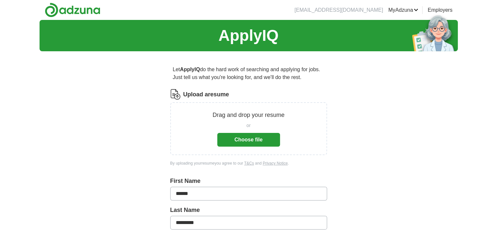
click at [257, 137] on button "Choose file" at bounding box center [248, 140] width 63 height 14
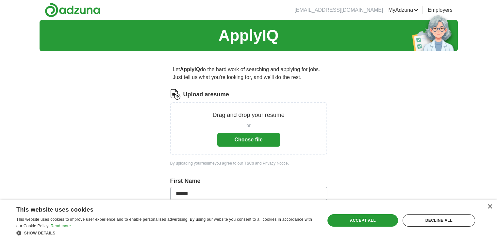
click at [263, 135] on button "Choose file" at bounding box center [248, 140] width 63 height 14
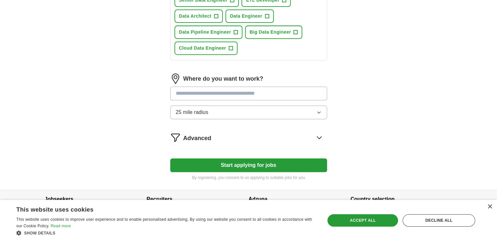
scroll to position [294, 0]
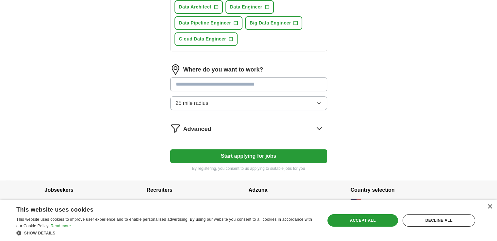
click at [267, 102] on button "25 mile radius" at bounding box center [248, 103] width 157 height 14
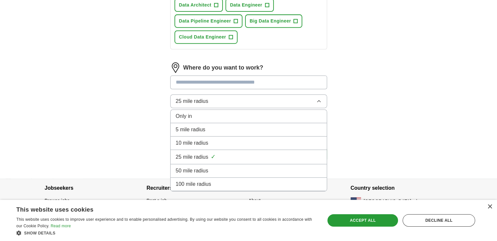
scroll to position [298, 0]
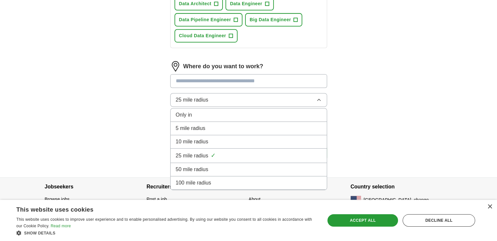
click at [205, 114] on div "Only in" at bounding box center [249, 115] width 146 height 8
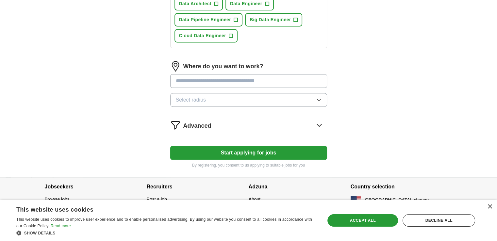
click at [315, 98] on button "Select radius" at bounding box center [248, 100] width 157 height 14
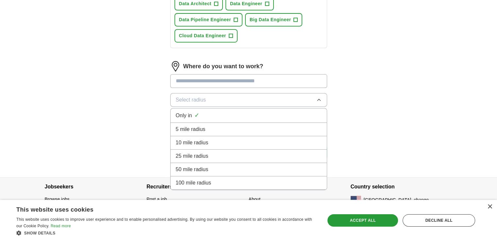
click at [263, 183] on div "100 mile radius" at bounding box center [249, 183] width 146 height 8
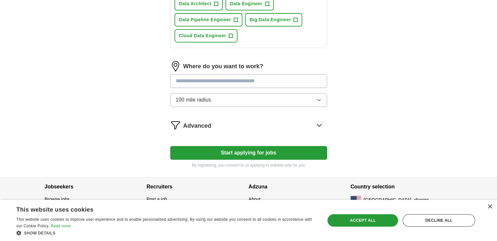
click at [264, 149] on button "Start applying for jobs" at bounding box center [248, 153] width 157 height 14
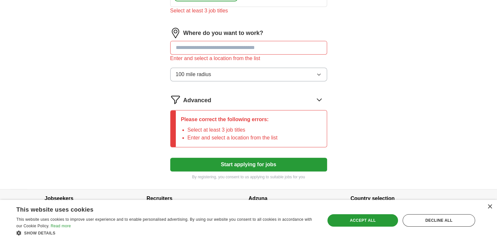
scroll to position [351, 0]
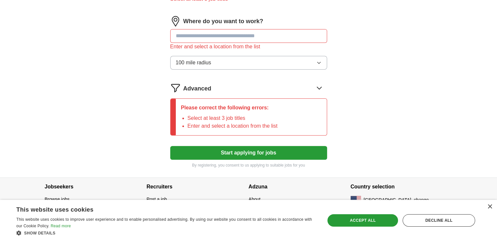
click at [238, 37] on input "text" at bounding box center [248, 36] width 157 height 14
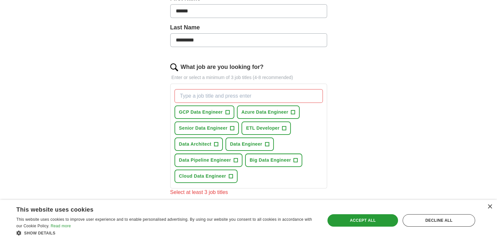
scroll to position [154, 0]
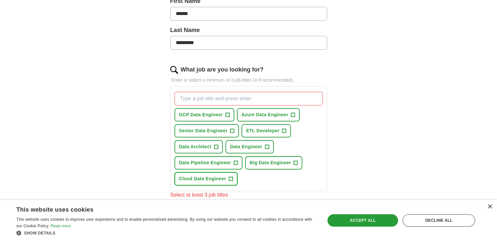
click at [229, 180] on span "+" at bounding box center [231, 179] width 4 height 5
click at [234, 163] on span "+" at bounding box center [236, 163] width 4 height 5
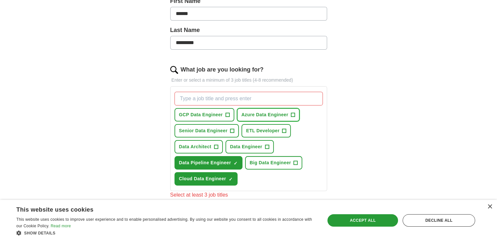
click at [292, 112] on span "+" at bounding box center [293, 114] width 4 height 5
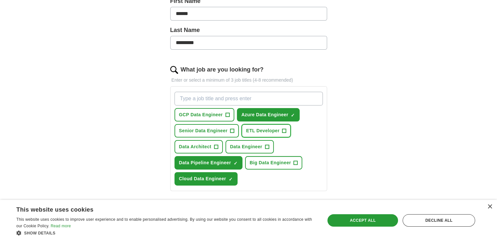
click at [278, 130] on span "ETL Developer" at bounding box center [262, 131] width 33 height 7
click at [221, 115] on span "GCP Data Engineer" at bounding box center [201, 115] width 44 height 7
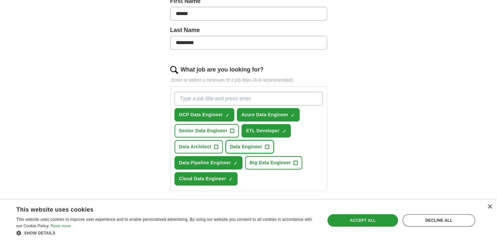
click at [263, 147] on button "Data Engineer +" at bounding box center [250, 146] width 48 height 13
click at [215, 145] on span "+" at bounding box center [216, 147] width 4 height 5
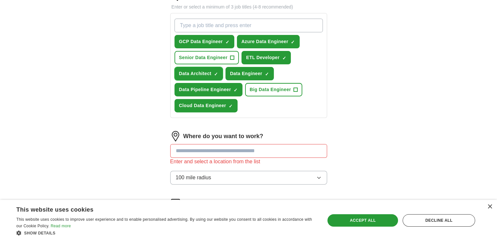
scroll to position [252, 0]
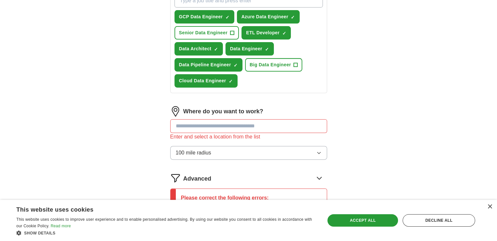
click at [244, 127] on input "text" at bounding box center [248, 126] width 157 height 14
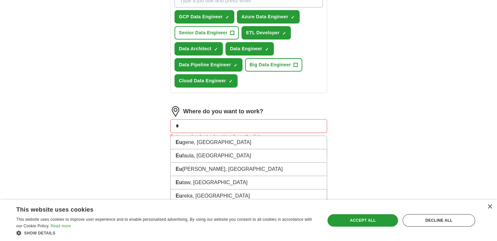
type input "*"
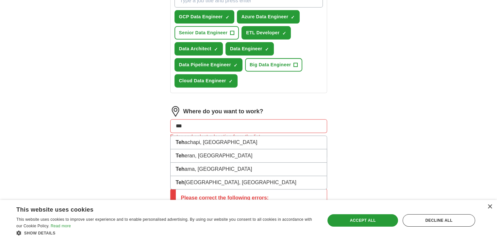
type input "**"
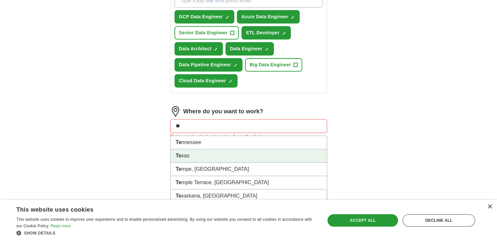
click at [254, 156] on li "Te xas" at bounding box center [249, 155] width 156 height 13
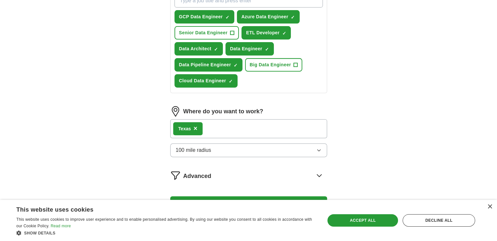
scroll to position [303, 0]
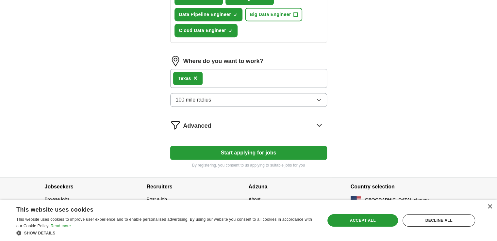
click at [255, 150] on button "Start applying for jobs" at bounding box center [248, 153] width 157 height 14
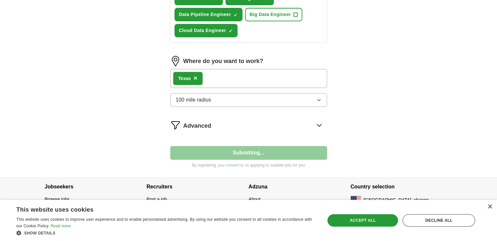
select select "**"
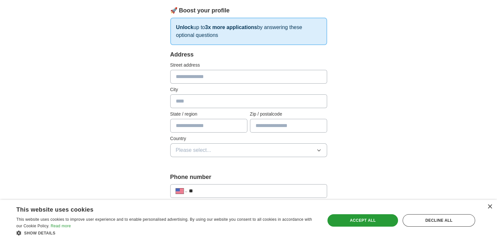
scroll to position [98, 0]
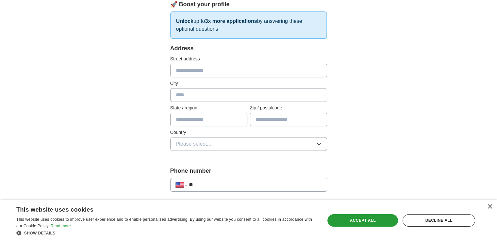
click at [212, 73] on input "text" at bounding box center [248, 71] width 157 height 14
type input "**********"
type input "******"
type input "*****"
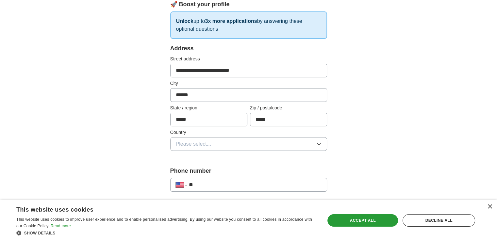
click at [249, 146] on button "Please select..." at bounding box center [248, 144] width 157 height 14
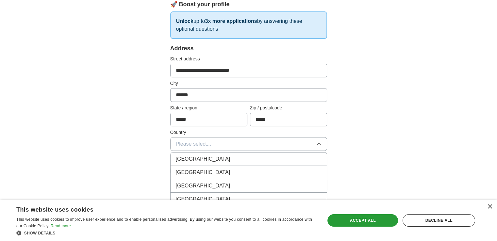
click at [234, 174] on div "[GEOGRAPHIC_DATA]" at bounding box center [249, 173] width 146 height 8
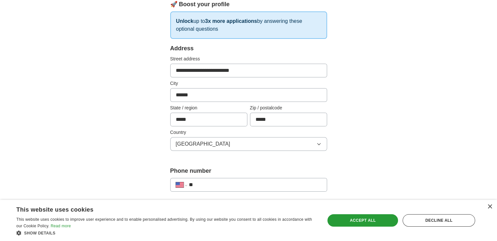
scroll to position [196, 0]
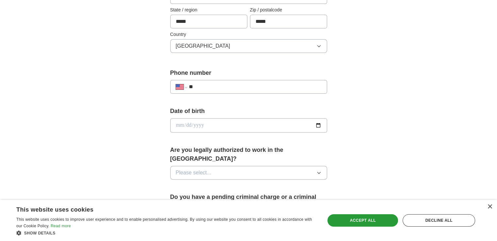
click at [217, 123] on input "date" at bounding box center [248, 125] width 157 height 14
type input "**********"
click at [188, 125] on input "**********" at bounding box center [248, 125] width 157 height 14
type input "**********"
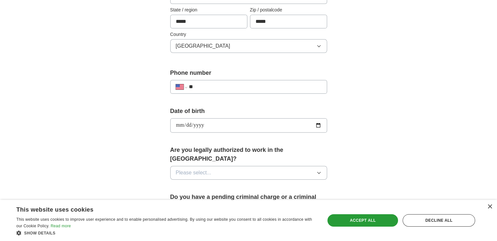
click at [178, 125] on input "**********" at bounding box center [248, 125] width 157 height 14
type input "**********"
click at [238, 166] on button "Please select..." at bounding box center [248, 173] width 157 height 14
click at [218, 181] on li "Yes" at bounding box center [249, 187] width 156 height 13
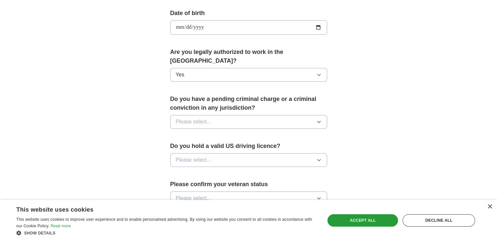
click at [281, 117] on button "Please select..." at bounding box center [248, 122] width 157 height 14
click at [266, 147] on div "No" at bounding box center [249, 151] width 146 height 8
click at [247, 153] on button "Please select..." at bounding box center [248, 160] width 157 height 14
click at [218, 171] on li "Yes" at bounding box center [249, 175] width 156 height 13
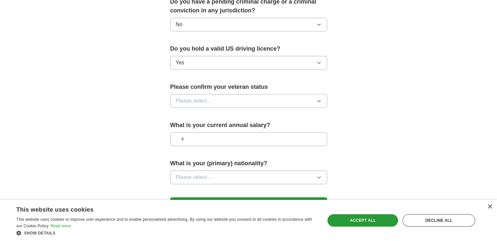
scroll to position [392, 0]
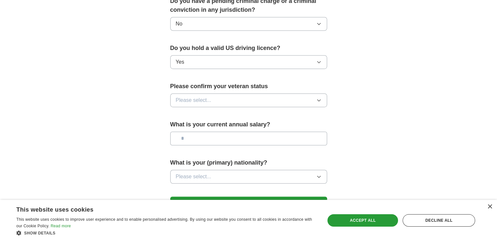
click at [199, 96] on span "Please select..." at bounding box center [194, 100] width 36 height 8
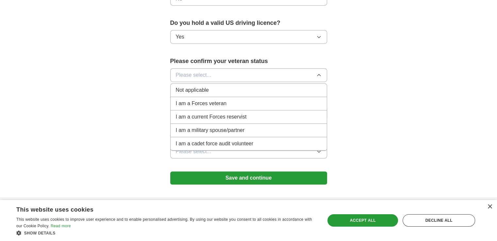
scroll to position [429, 0]
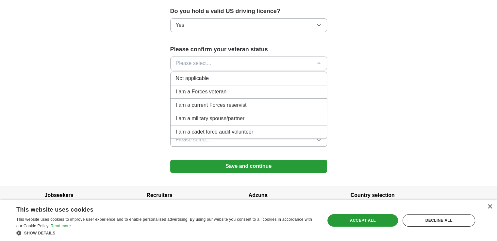
click at [208, 75] on span "Not applicable" at bounding box center [192, 79] width 33 height 8
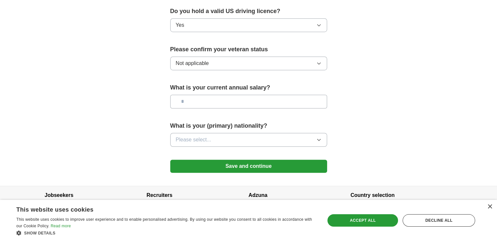
click at [211, 95] on input "text" at bounding box center [248, 102] width 157 height 14
click at [249, 133] on button "Please select..." at bounding box center [248, 140] width 157 height 14
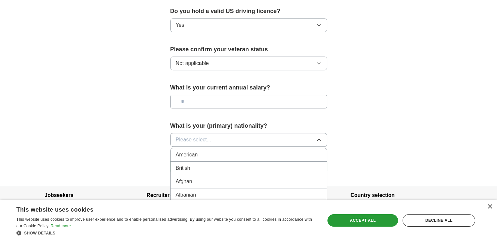
click at [242, 133] on button "Please select..." at bounding box center [248, 140] width 157 height 14
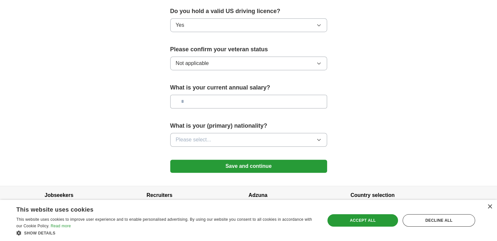
click at [219, 133] on button "Please select..." at bounding box center [248, 140] width 157 height 14
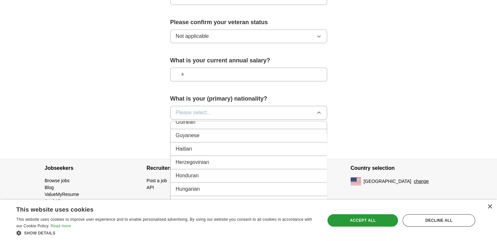
scroll to position [1047, 0]
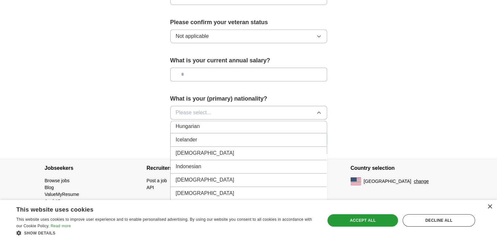
click at [264, 149] on div "[DEMOGRAPHIC_DATA]" at bounding box center [249, 153] width 146 height 8
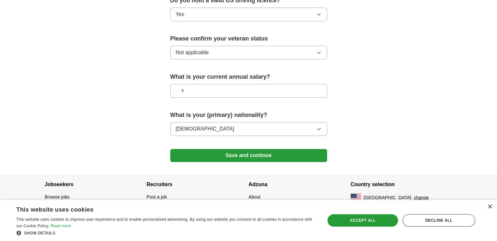
scroll to position [429, 0]
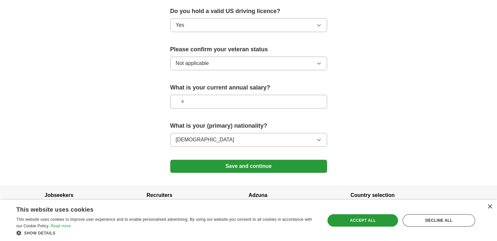
click at [274, 160] on button "Save and continue" at bounding box center [248, 166] width 157 height 13
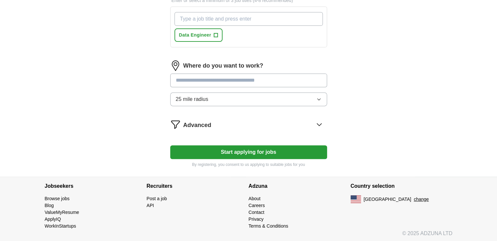
click at [288, 151] on button "Start applying for jobs" at bounding box center [248, 153] width 157 height 14
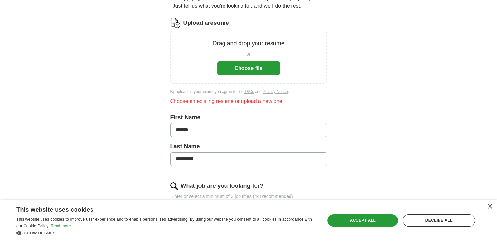
scroll to position [170, 0]
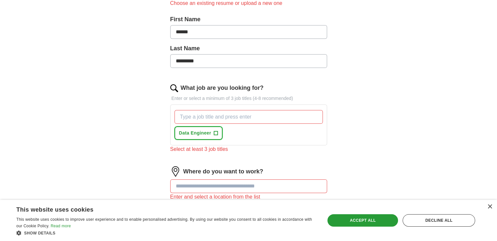
click at [218, 131] on button "Data Engineer +" at bounding box center [199, 133] width 48 height 13
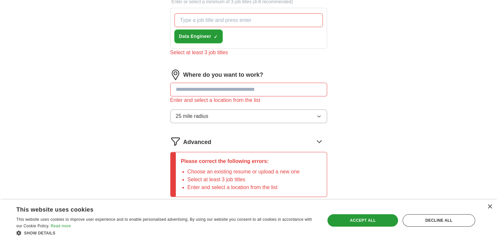
scroll to position [268, 0]
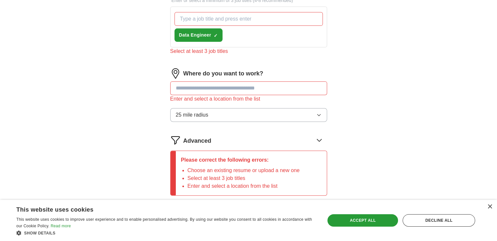
click at [265, 115] on button "25 mile radius" at bounding box center [248, 115] width 157 height 14
click at [241, 200] on div "× This website uses cookies This website uses cookies to improve user experienc…" at bounding box center [248, 220] width 497 height 41
click at [241, 112] on button "25 mile radius" at bounding box center [248, 115] width 157 height 14
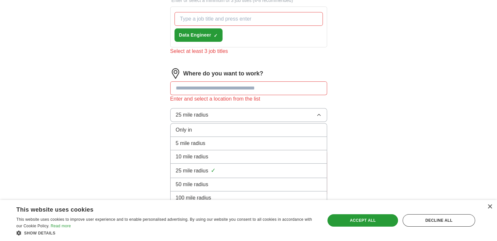
click at [204, 194] on span "100 mile radius" at bounding box center [194, 198] width 36 height 8
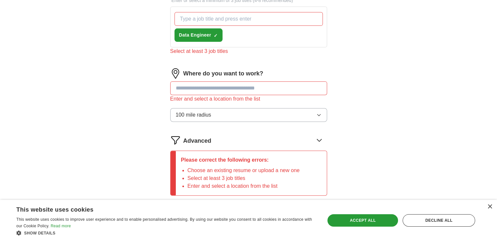
click at [197, 87] on input "text" at bounding box center [248, 88] width 157 height 14
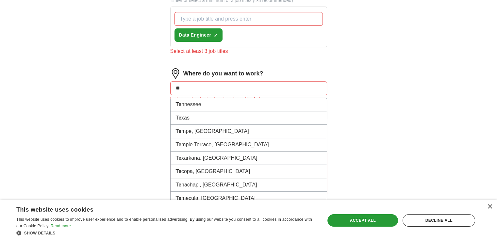
type input "***"
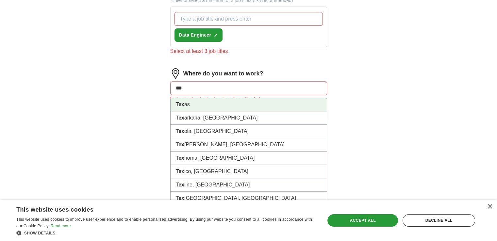
click at [198, 106] on li "Tex as" at bounding box center [249, 104] width 156 height 13
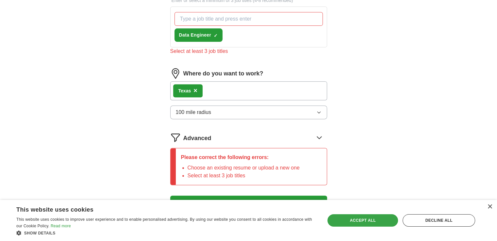
click at [365, 219] on div "Accept all" at bounding box center [363, 221] width 71 height 12
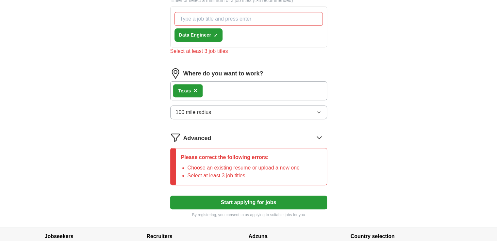
click at [296, 198] on button "Start applying for jobs" at bounding box center [248, 203] width 157 height 14
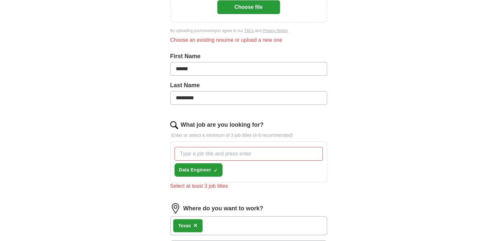
scroll to position [170, 0]
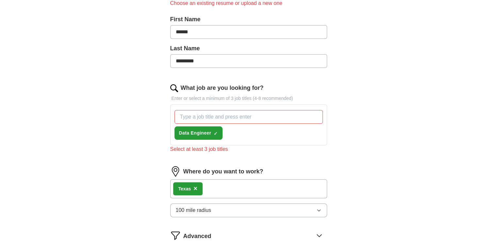
click at [212, 117] on input "What job are you looking for?" at bounding box center [249, 117] width 148 height 14
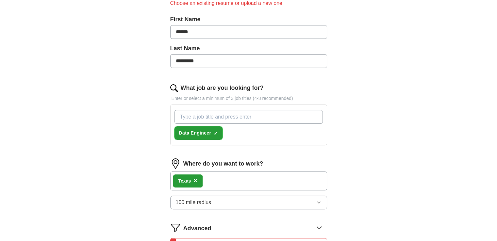
click at [0, 0] on span "×" at bounding box center [0, 0] width 0 height 0
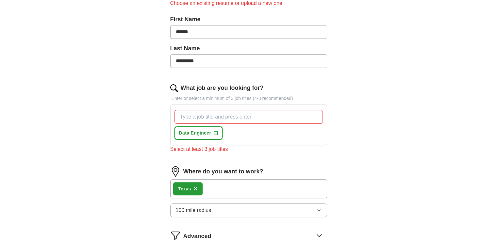
click at [216, 131] on span "+" at bounding box center [216, 133] width 4 height 5
click at [243, 115] on input "What job are you looking for?" at bounding box center [249, 117] width 148 height 14
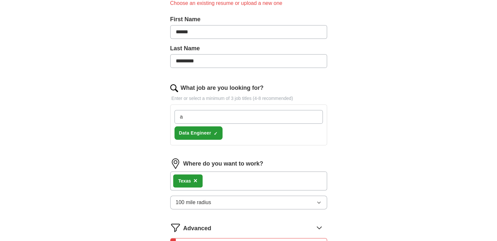
type input "az"
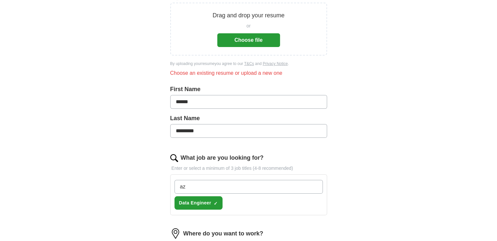
scroll to position [0, 0]
